Goal: Navigation & Orientation: Understand site structure

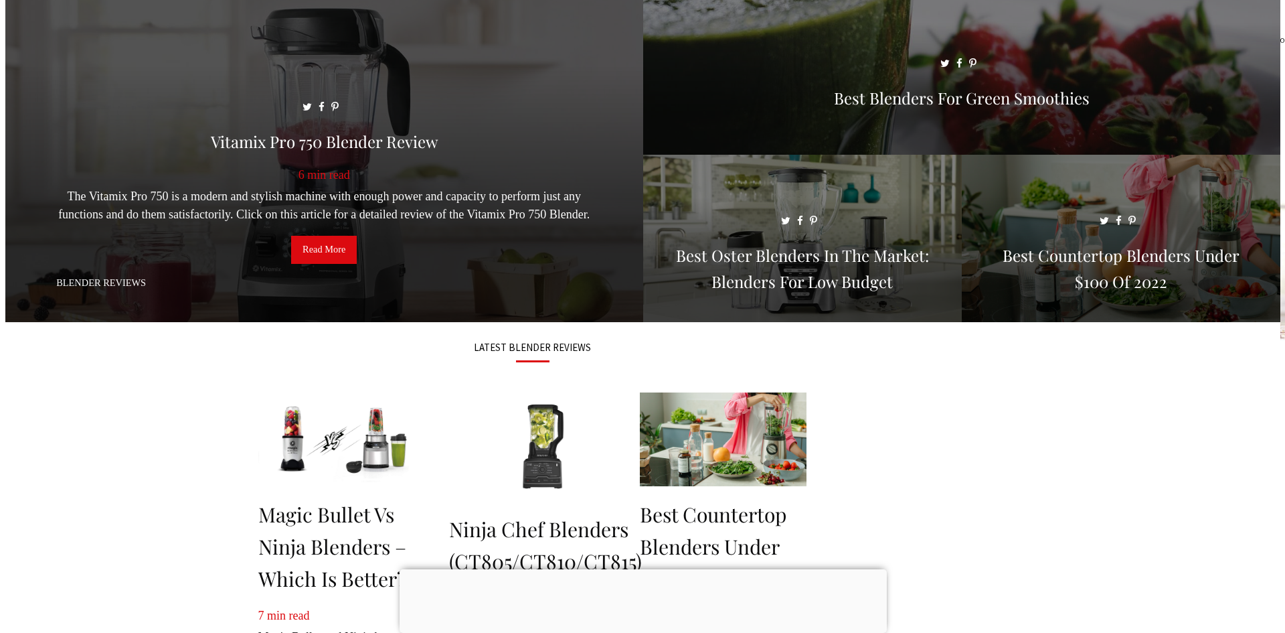
scroll to position [67, 0]
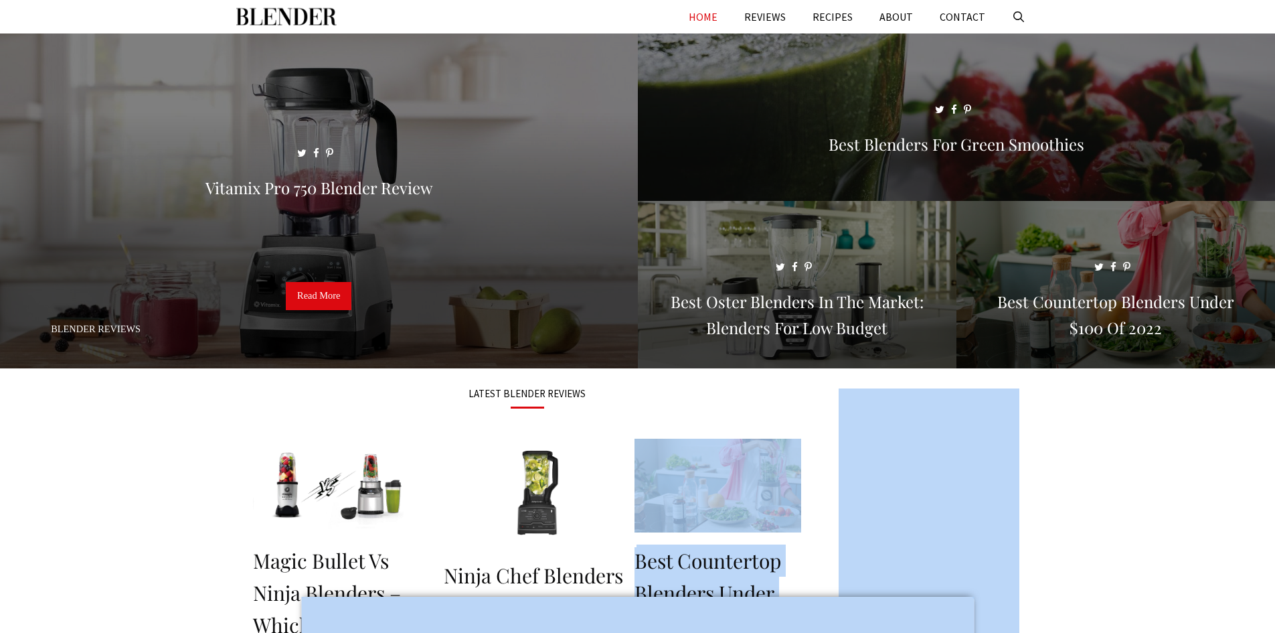
drag, startPoint x: 630, startPoint y: 543, endPoint x: 601, endPoint y: 653, distance: 113.5
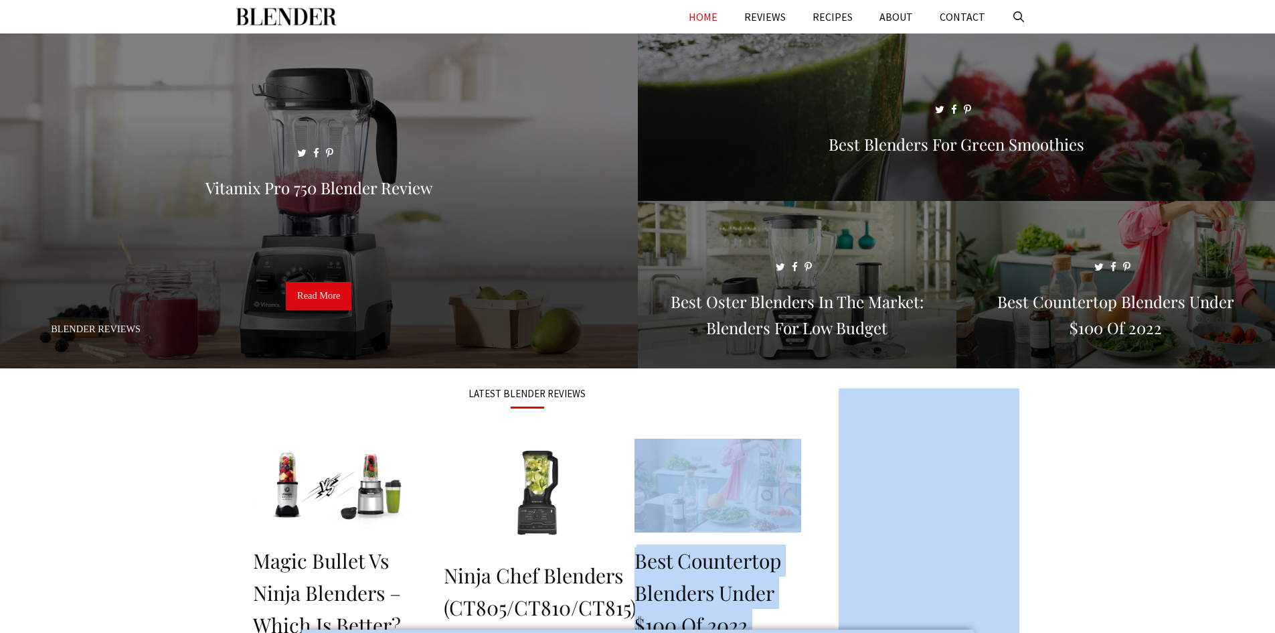
scroll to position [159, 0]
